Goal: Information Seeking & Learning: Check status

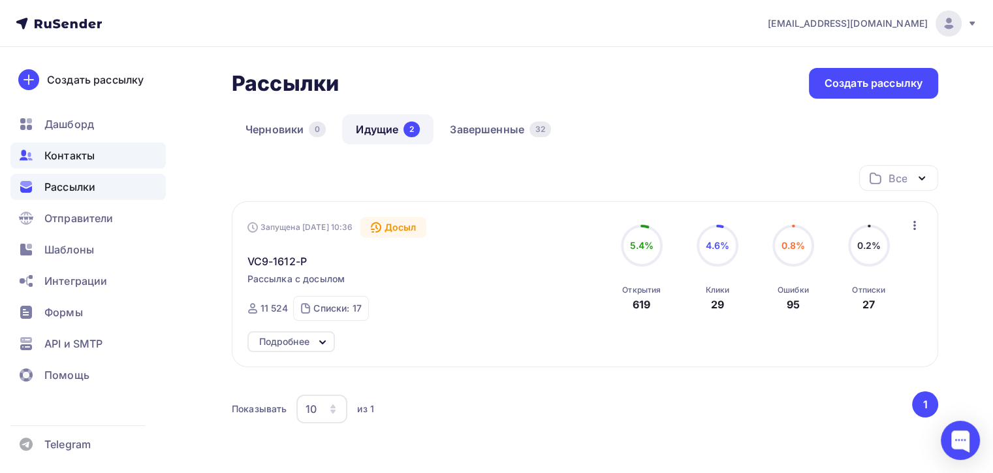
click at [96, 143] on div "Контакты" at bounding box center [87, 155] width 155 height 26
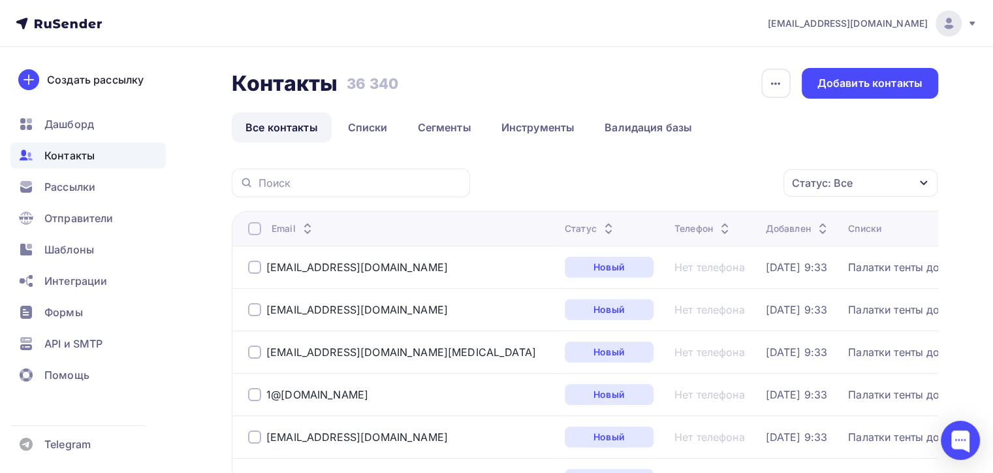
click at [850, 191] on div "Статус: Все" at bounding box center [861, 182] width 154 height 27
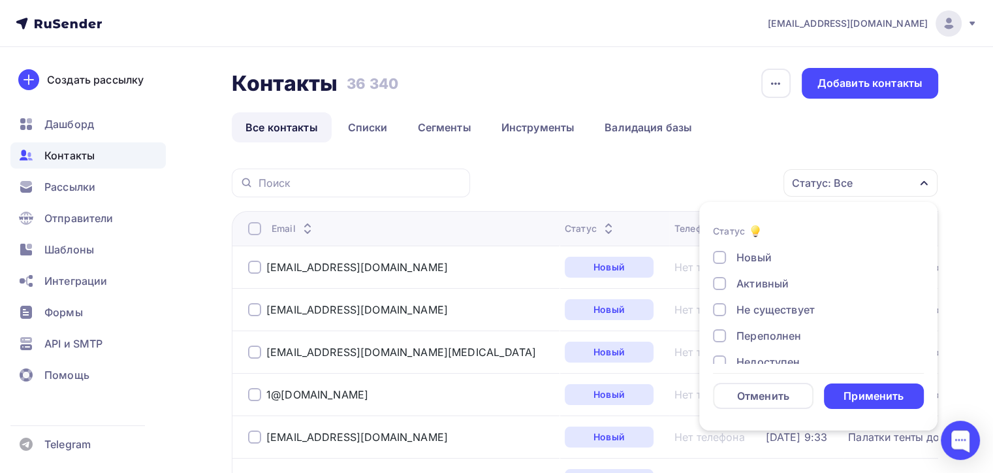
scroll to position [94, 0]
click at [749, 269] on div "Недоступен" at bounding box center [768, 268] width 63 height 16
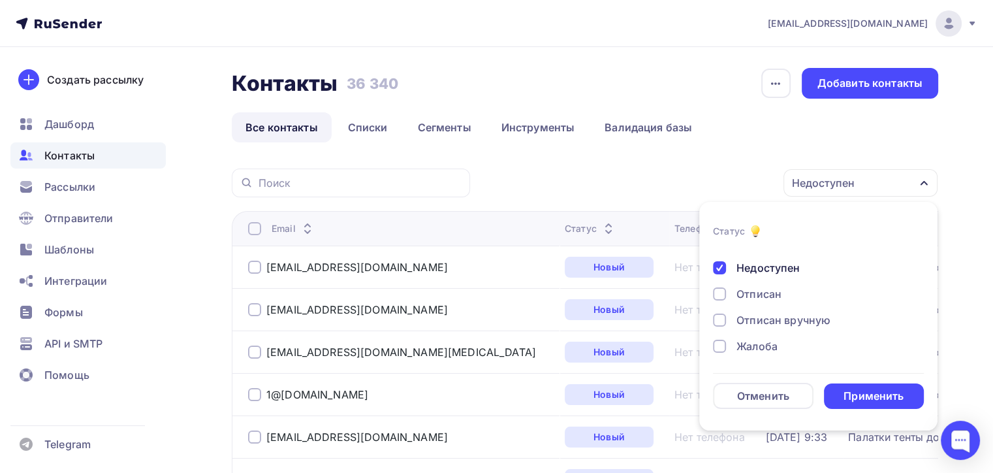
click at [735, 292] on div "Отписан" at bounding box center [811, 294] width 196 height 16
drag, startPoint x: 749, startPoint y: 334, endPoint x: 747, endPoint y: 316, distance: 17.7
click at [749, 323] on div "Новый Активный Не существует Переполнен Недоступен Отписан Отписан вручную Жало…" at bounding box center [818, 254] width 211 height 199
click at [747, 316] on div "Отписан вручную" at bounding box center [784, 320] width 94 height 16
click at [731, 346] on div "Жалоба" at bounding box center [811, 346] width 196 height 16
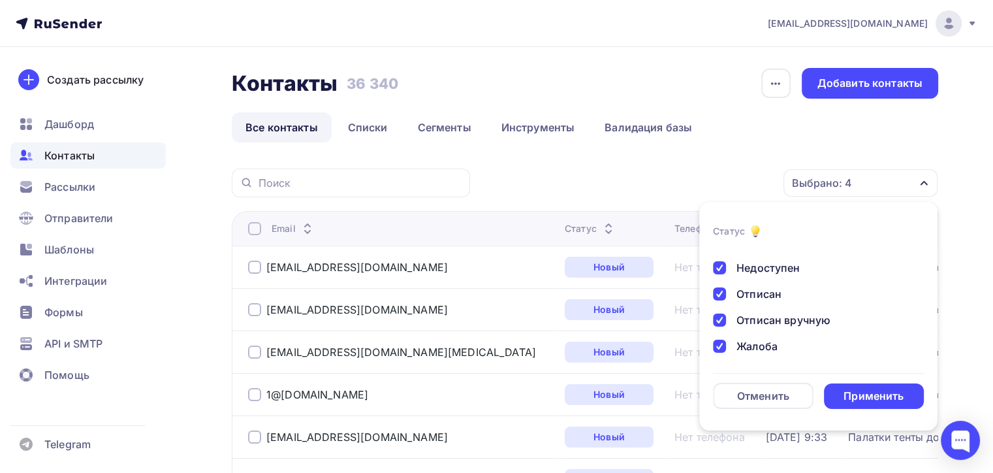
drag, startPoint x: 847, startPoint y: 392, endPoint x: 837, endPoint y: 385, distance: 11.2
click at [847, 391] on div "Применить" at bounding box center [874, 396] width 60 height 15
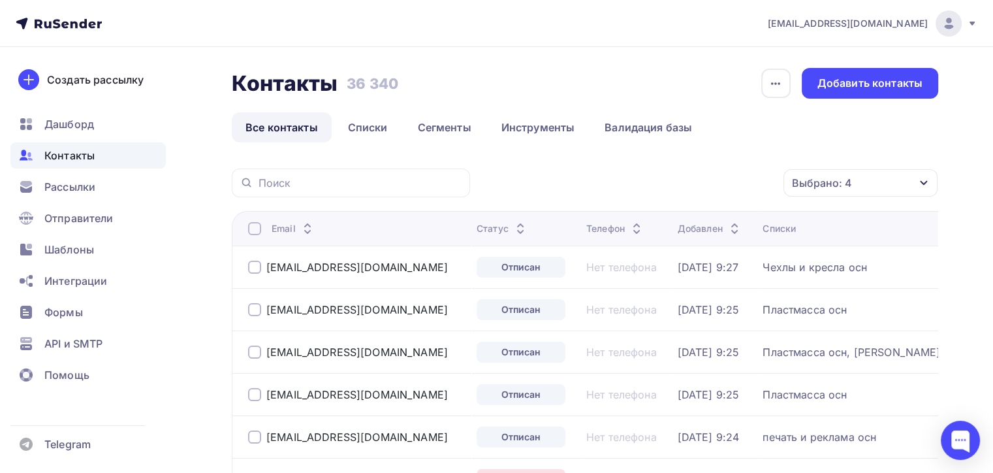
click at [253, 222] on div at bounding box center [254, 228] width 13 height 13
click at [686, 191] on div "Действие" at bounding box center [686, 182] width 172 height 25
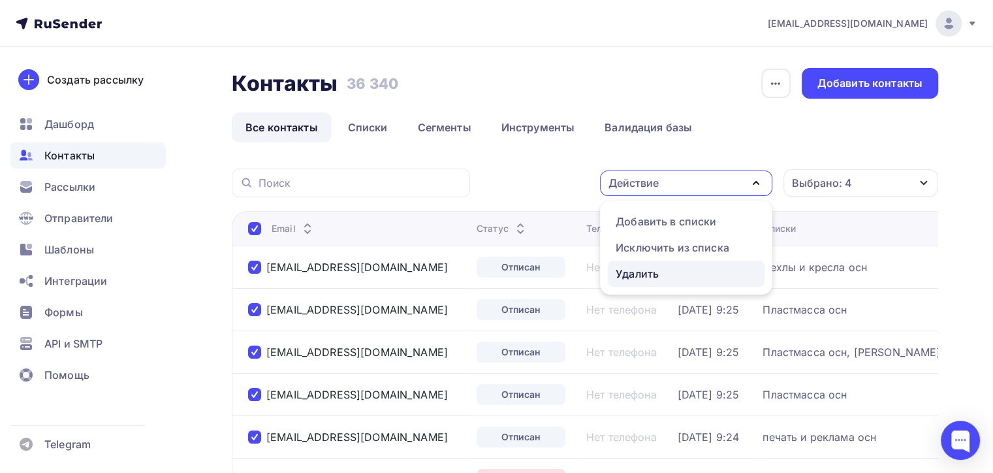
click at [681, 272] on div "Удалить" at bounding box center [686, 274] width 141 height 16
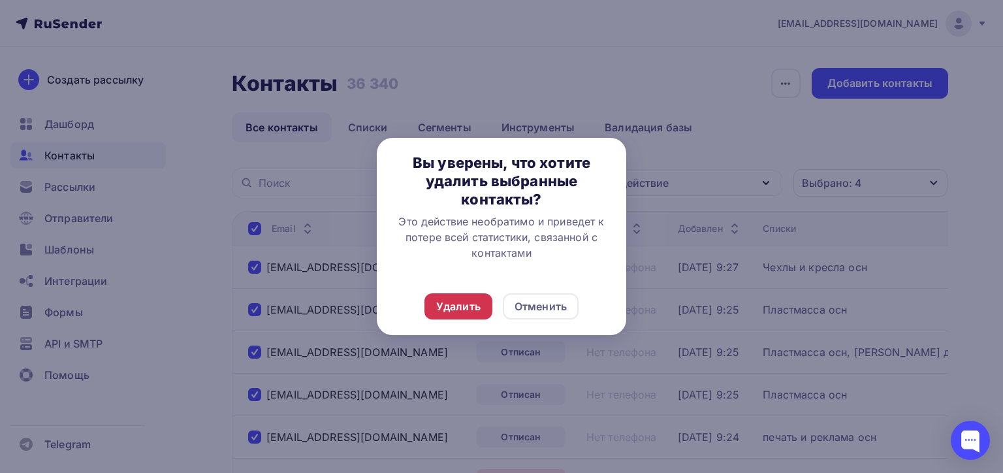
click at [469, 293] on div "Удалить" at bounding box center [459, 306] width 68 height 26
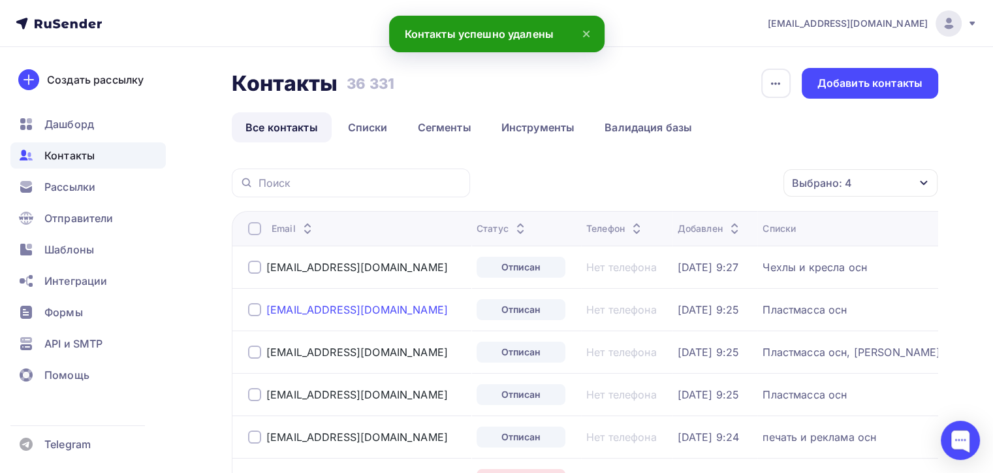
scroll to position [287, 0]
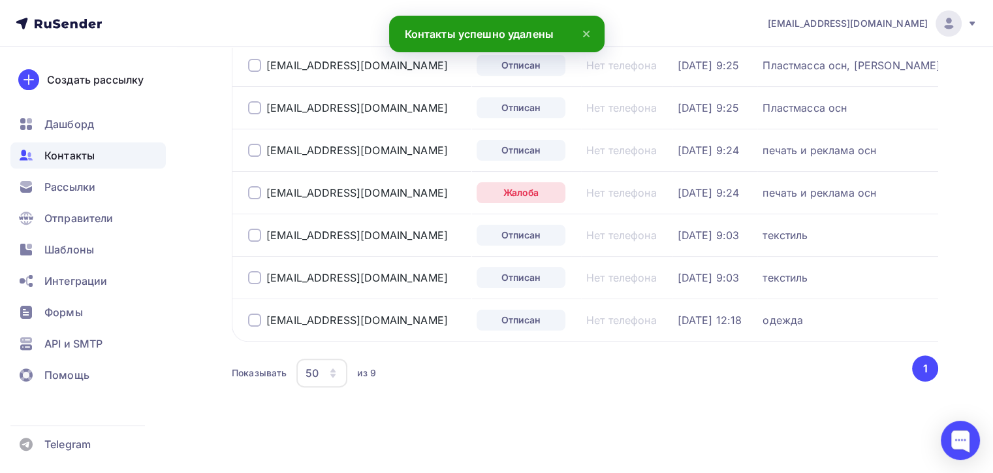
click at [340, 370] on div "50" at bounding box center [322, 373] width 51 height 29
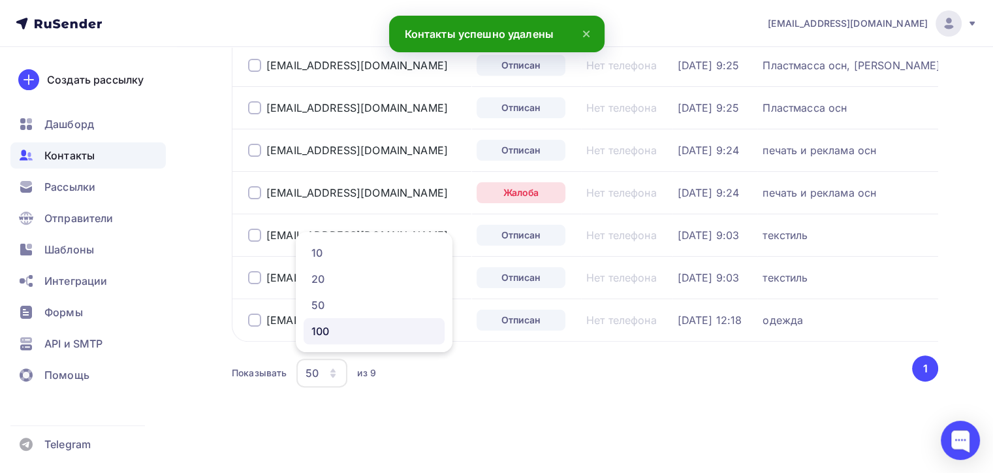
click at [342, 321] on link "100" at bounding box center [374, 331] width 141 height 26
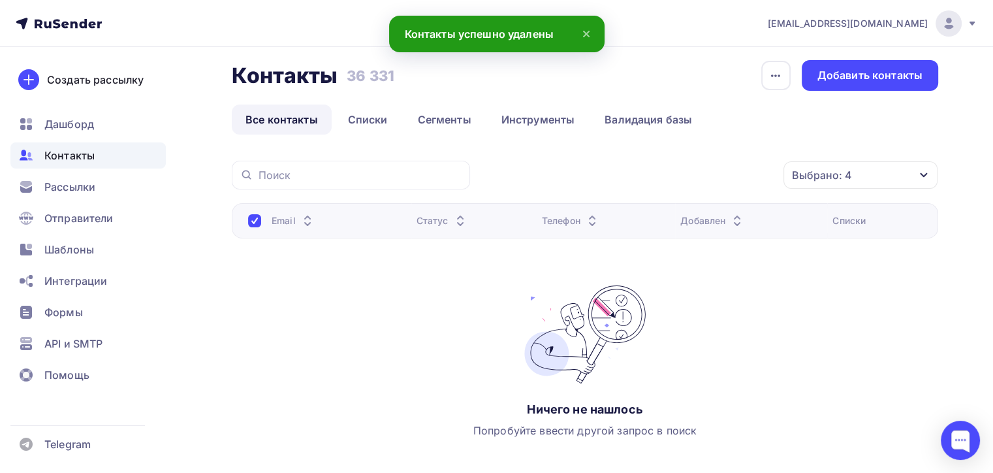
scroll to position [0, 0]
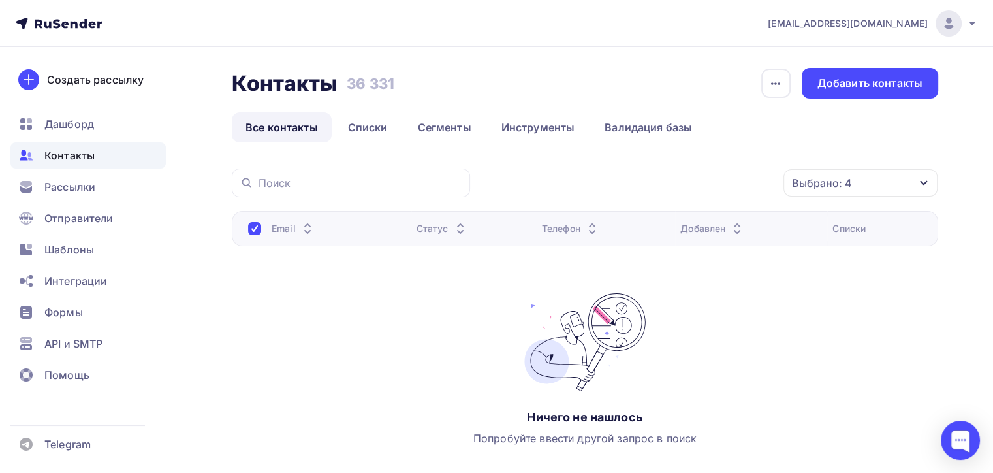
click at [268, 243] on th "Email" at bounding box center [322, 228] width 180 height 35
click at [274, 232] on div "Email" at bounding box center [294, 228] width 44 height 13
click at [259, 225] on div at bounding box center [254, 228] width 13 height 13
click at [250, 234] on div at bounding box center [254, 228] width 13 height 13
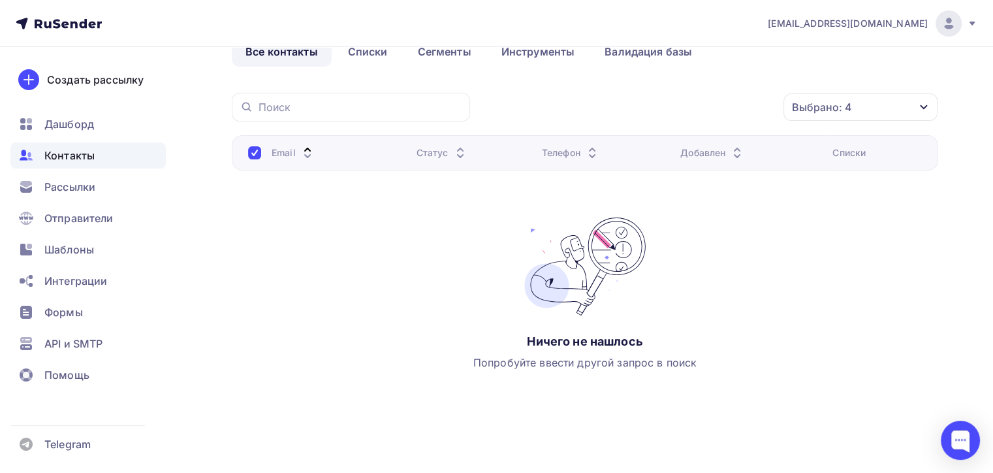
scroll to position [83, 0]
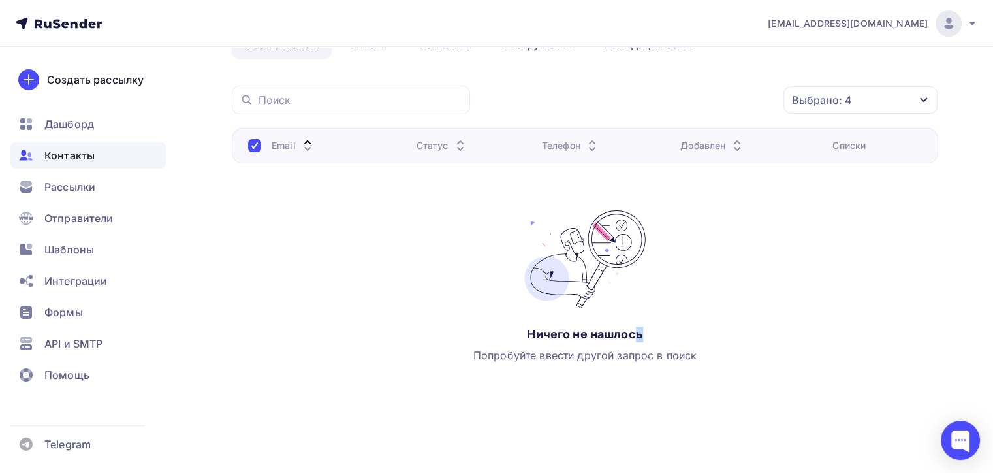
drag, startPoint x: 656, startPoint y: 323, endPoint x: 663, endPoint y: 309, distance: 15.2
click at [659, 319] on div "Ничего не нашлось Попробуйте ввести другой запрос в поиск" at bounding box center [585, 286] width 324 height 153
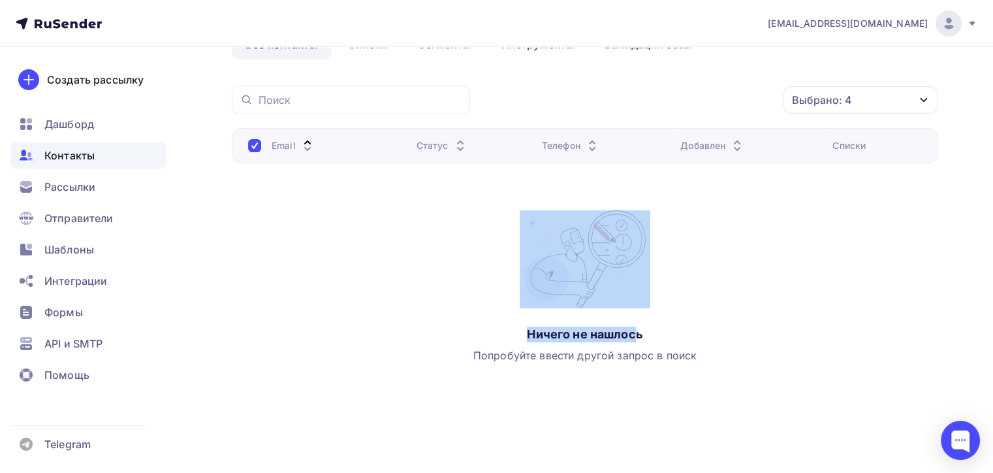
drag, startPoint x: 252, startPoint y: 180, endPoint x: 251, endPoint y: 162, distance: 17.6
click at [252, 180] on div "Email Статус Телефон Добавлен Списки Ничего не нашлось Попробуйте ввести другой…" at bounding box center [585, 258] width 707 height 261
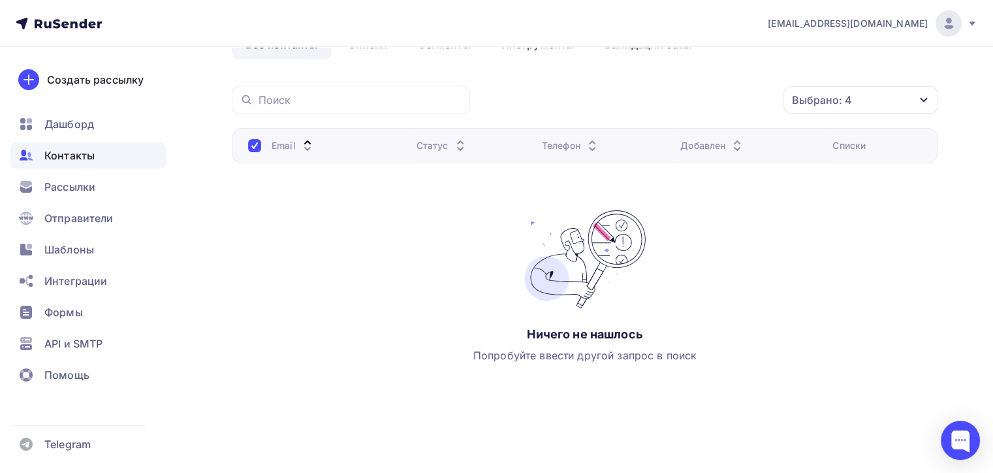
click at [251, 152] on th "Email" at bounding box center [322, 145] width 180 height 35
click at [94, 153] on span "Контакты" at bounding box center [69, 156] width 50 height 16
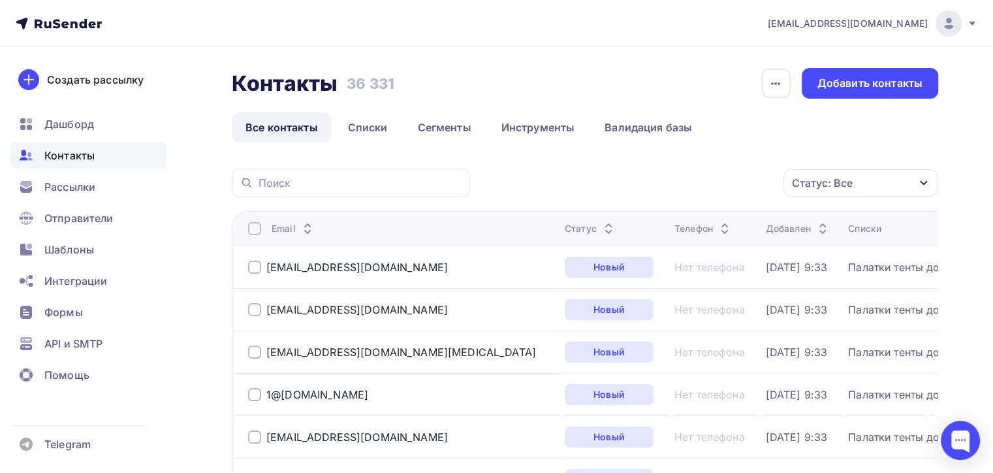
click at [824, 183] on div "Статус: Все" at bounding box center [822, 183] width 61 height 16
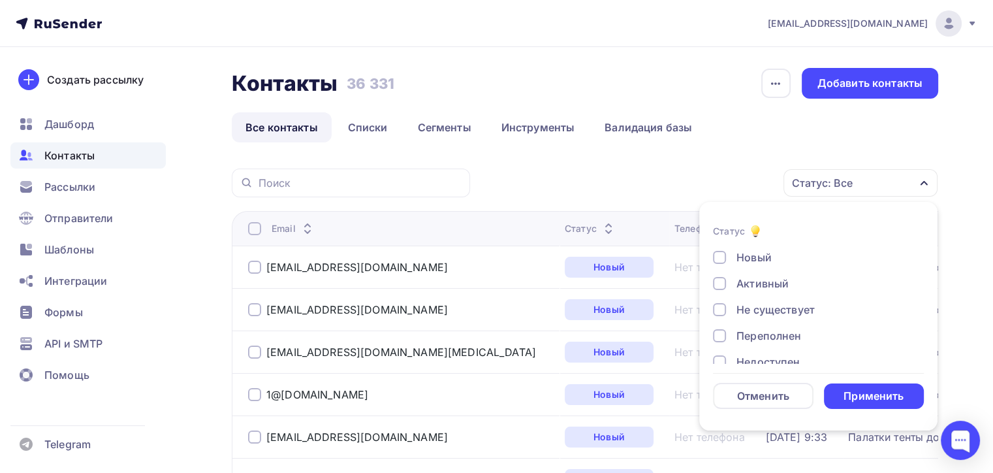
click at [719, 307] on div at bounding box center [719, 309] width 13 height 13
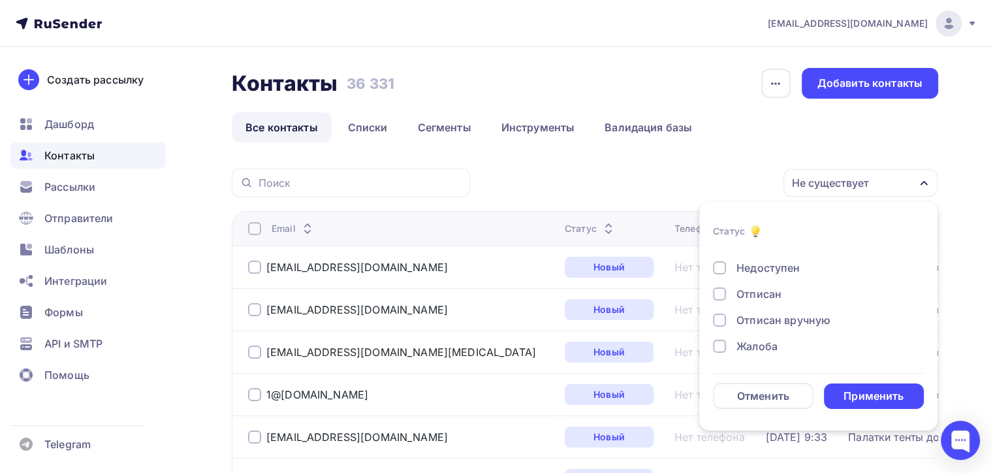
click at [713, 268] on li "Статус Новый Активный Не существует Переполнен Недоступен Отписан Отписан вручн…" at bounding box center [819, 316] width 238 height 213
click at [724, 268] on div at bounding box center [719, 267] width 13 height 13
click at [720, 295] on div at bounding box center [719, 293] width 13 height 13
click at [724, 327] on div "Отписан вручную" at bounding box center [811, 320] width 196 height 16
click at [721, 346] on div at bounding box center [719, 346] width 13 height 13
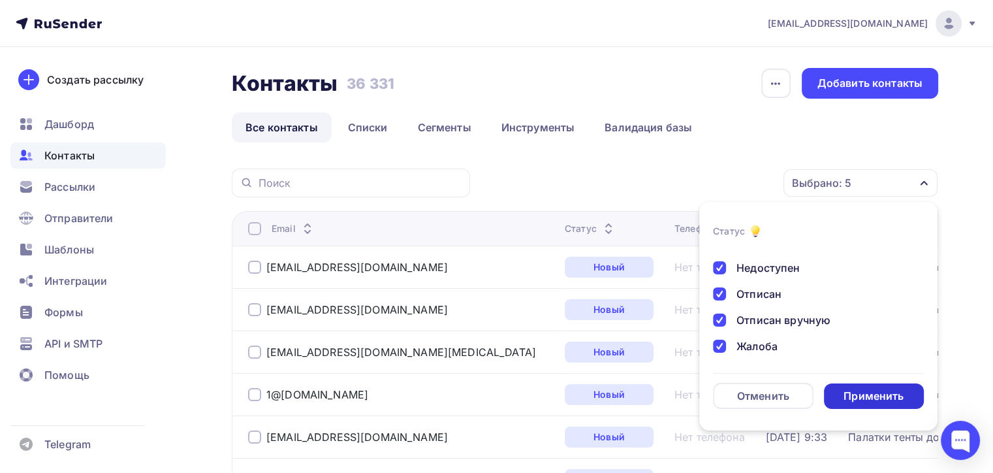
click at [853, 389] on div "Применить" at bounding box center [874, 396] width 60 height 15
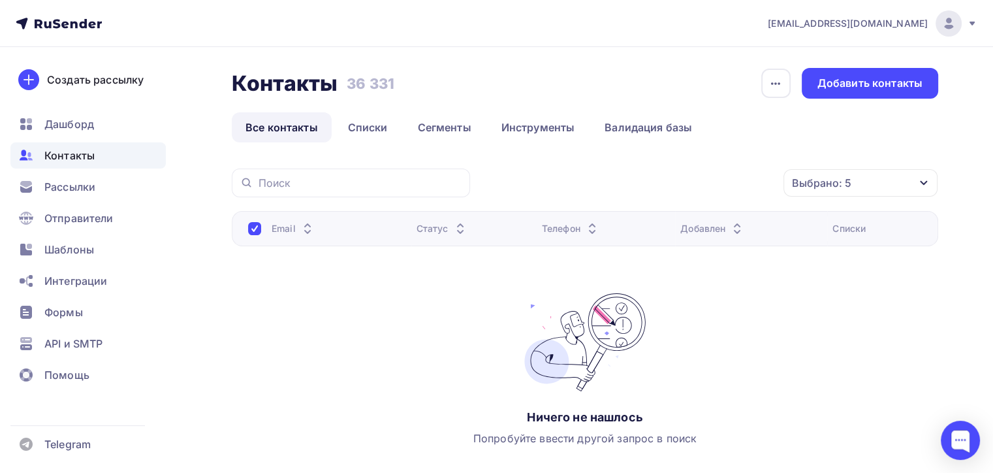
scroll to position [83, 0]
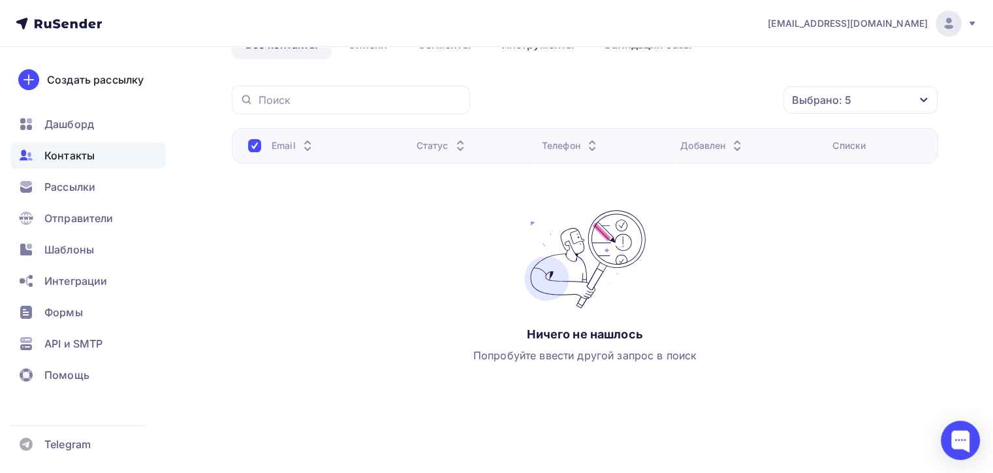
click at [250, 142] on div at bounding box center [254, 145] width 13 height 13
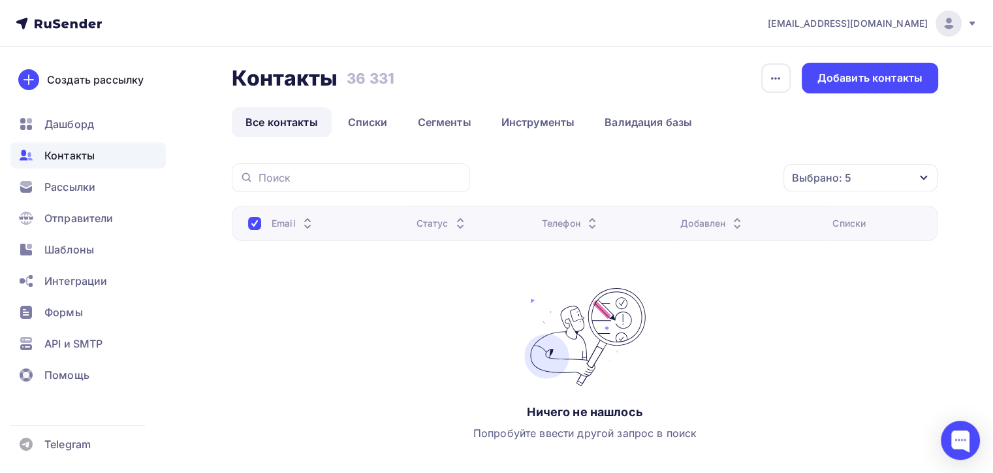
scroll to position [0, 0]
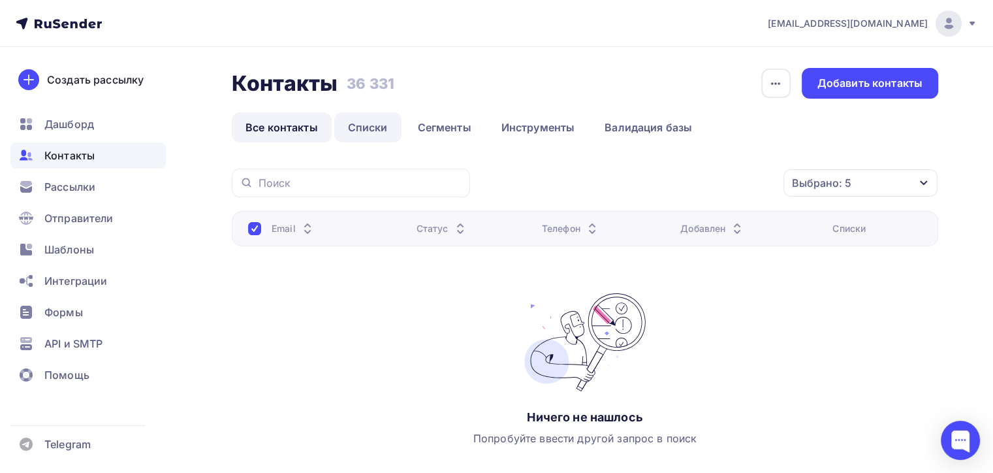
click at [399, 118] on link "Списки" at bounding box center [367, 127] width 67 height 30
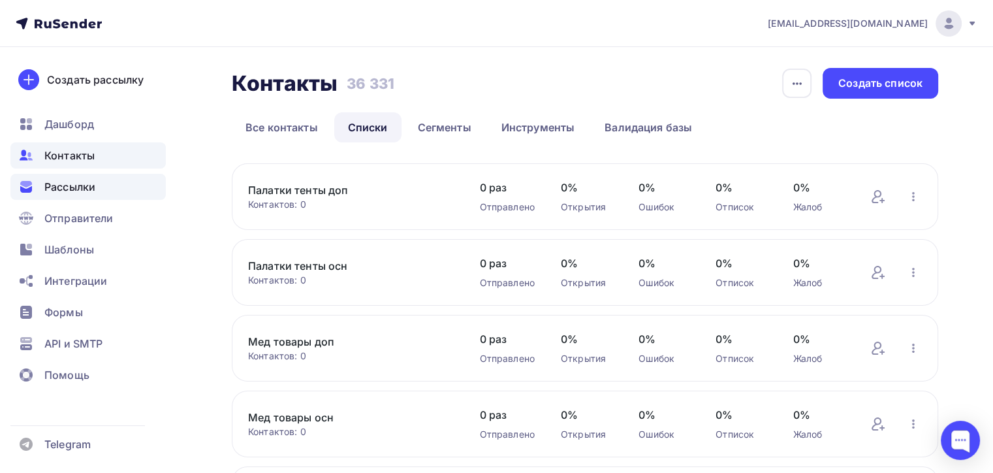
click at [87, 186] on span "Рассылки" at bounding box center [69, 187] width 51 height 16
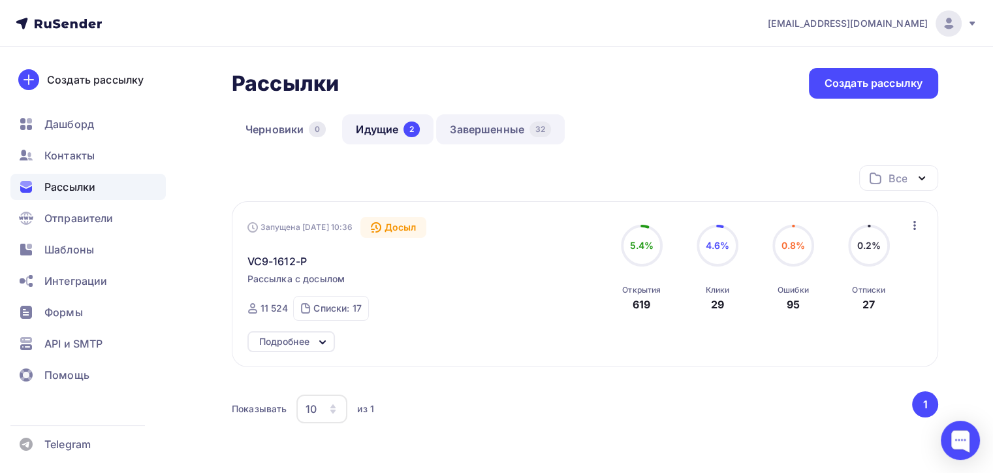
click at [528, 123] on link "Завершенные 32" at bounding box center [500, 129] width 129 height 30
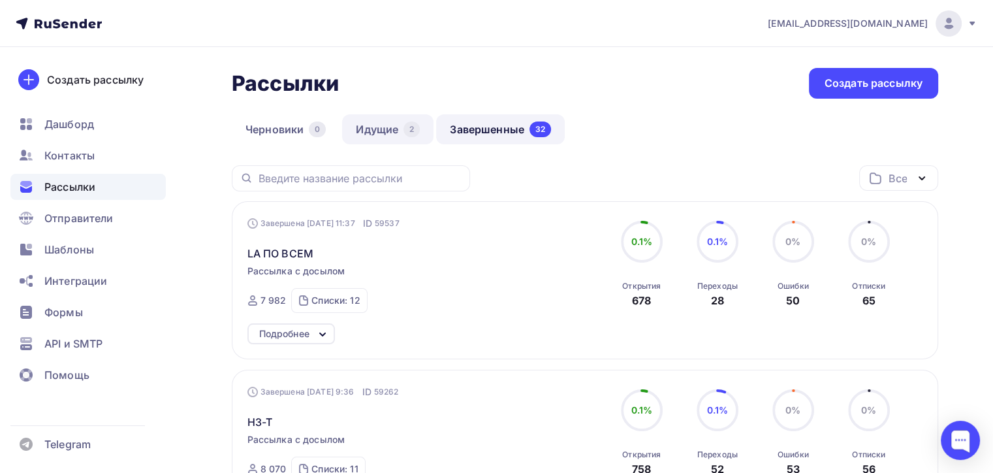
click at [351, 132] on link "Идущие 2" at bounding box center [387, 129] width 91 height 30
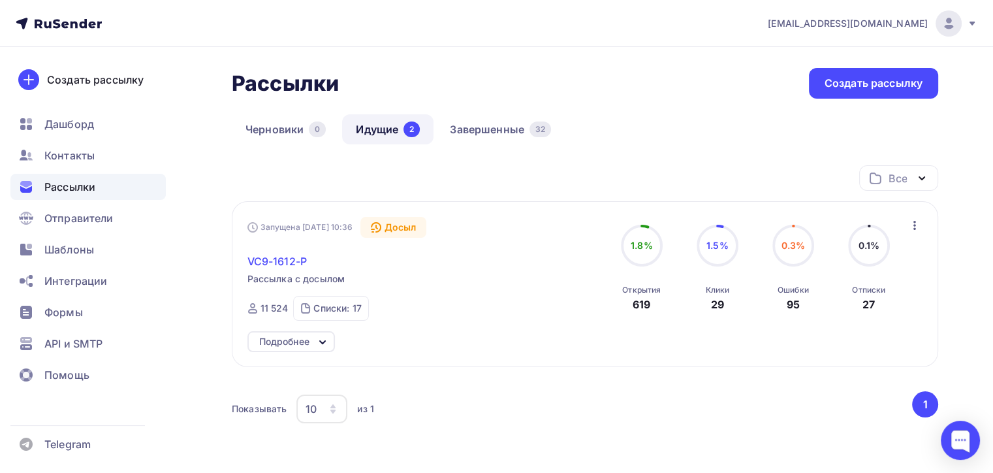
click at [285, 253] on span "VC9-1612-P" at bounding box center [277, 261] width 59 height 16
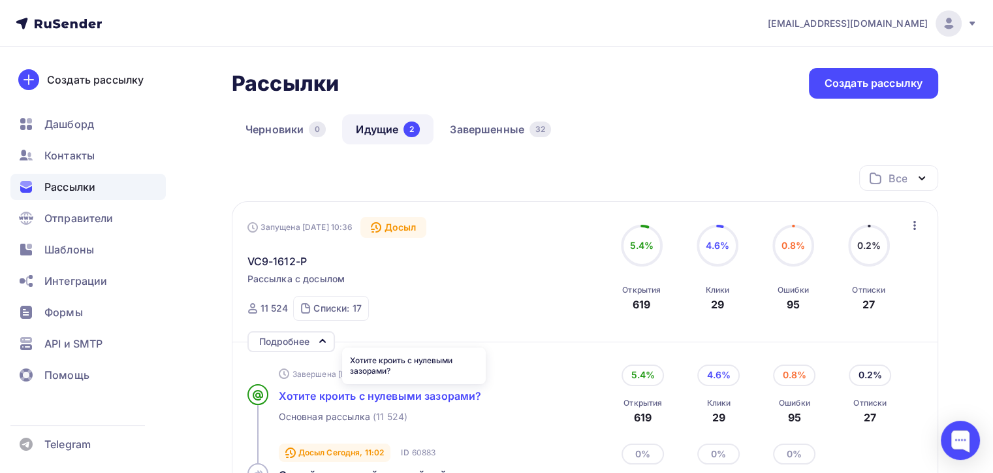
click at [410, 398] on span "Хотите кроить с нулевыми зазорами?" at bounding box center [380, 395] width 203 height 13
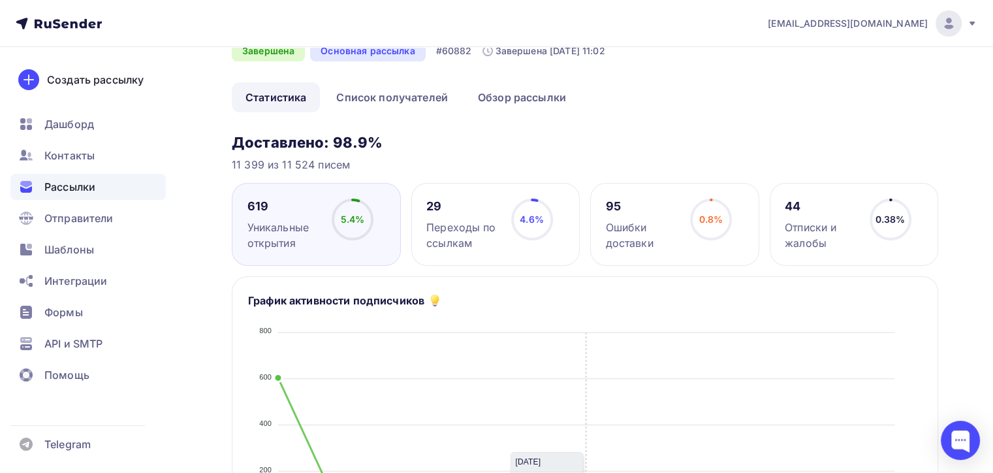
scroll to position [65, 0]
click at [554, 197] on div "29 Переходы по ссылкам 4.6% 4.6%" at bounding box center [496, 225] width 169 height 83
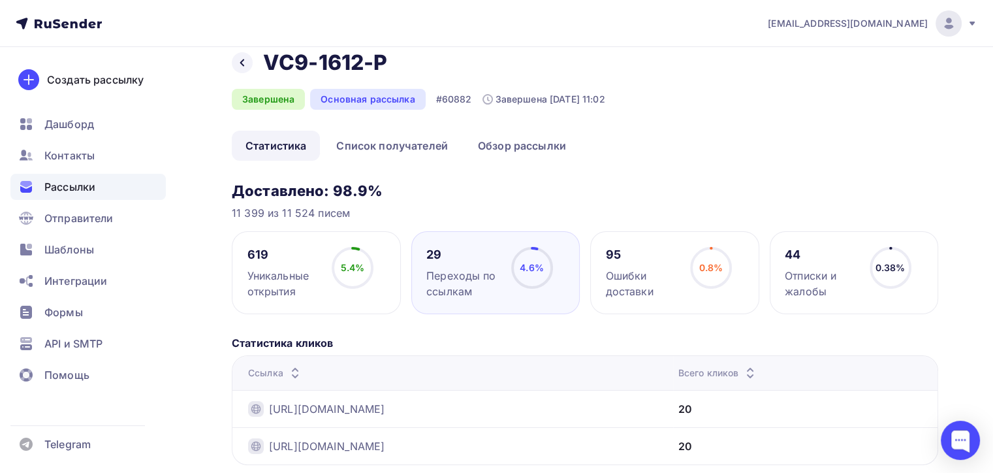
scroll to position [0, 0]
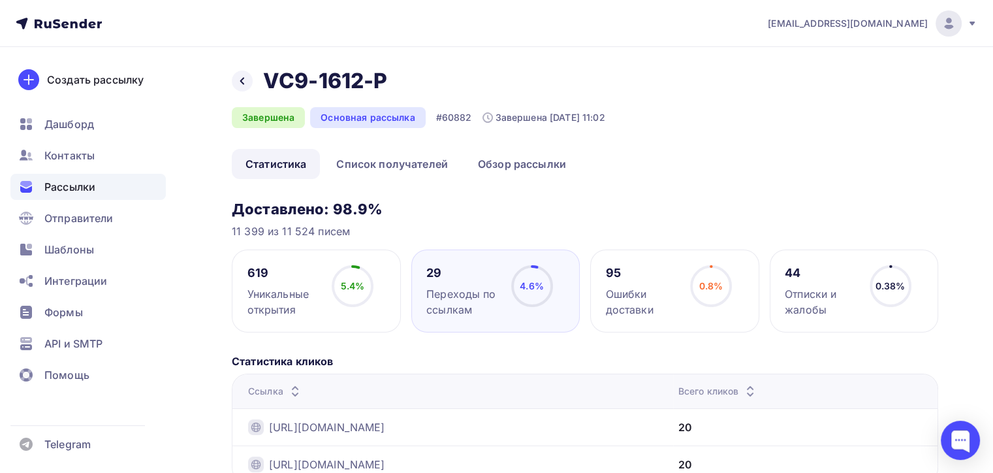
click at [306, 170] on link "Статистика" at bounding box center [276, 164] width 88 height 30
click at [372, 166] on link "Список получателей" at bounding box center [392, 164] width 139 height 30
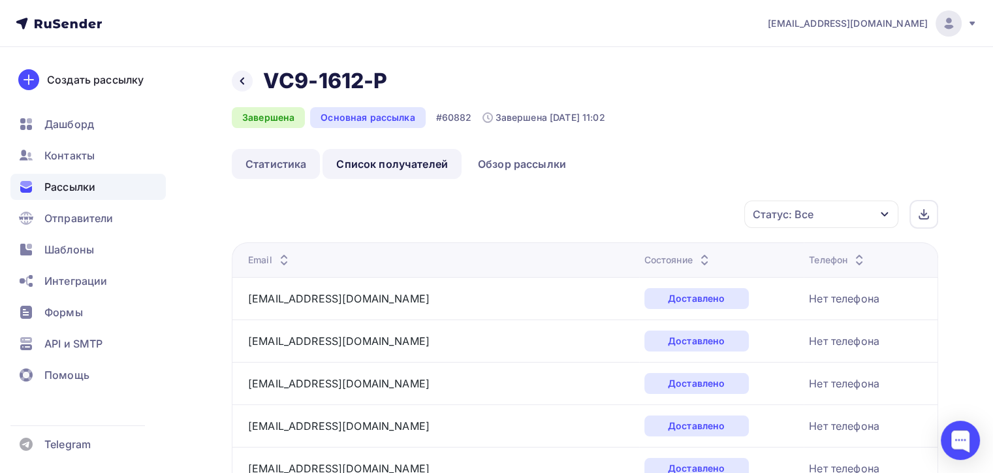
click at [259, 171] on link "Статистика" at bounding box center [276, 164] width 88 height 30
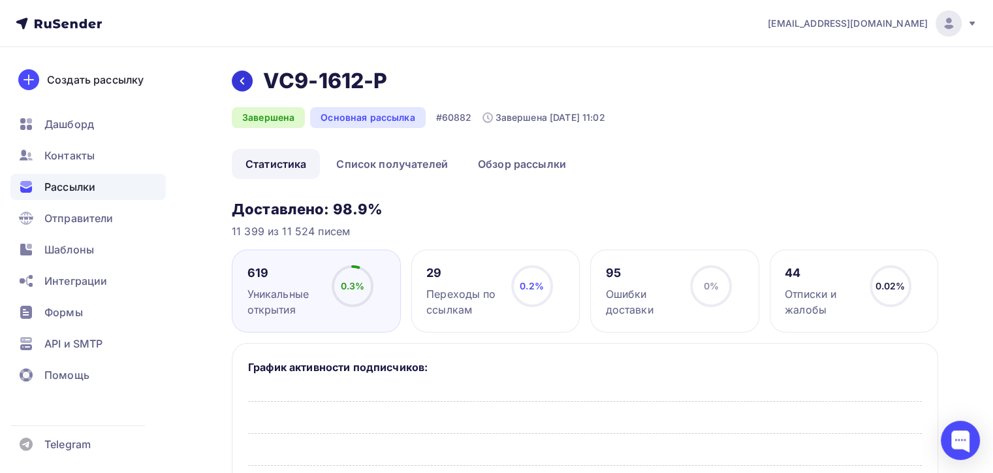
click at [243, 78] on icon at bounding box center [242, 81] width 4 height 7
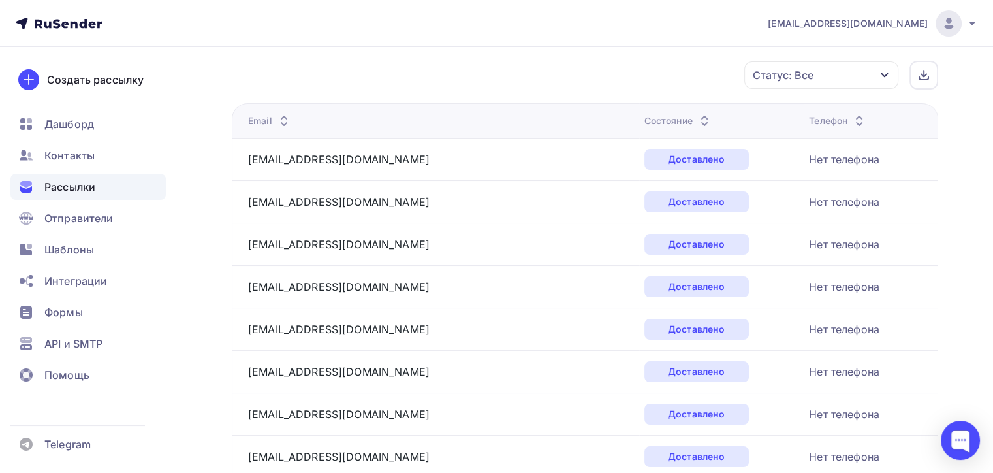
scroll to position [65, 0]
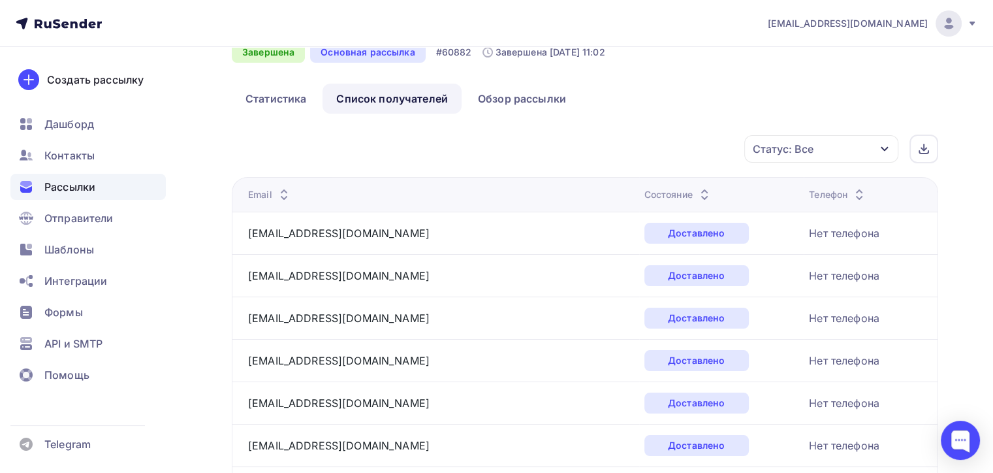
click at [78, 195] on div "Рассылки" at bounding box center [87, 187] width 155 height 26
